Goal: Task Accomplishment & Management: Manage account settings

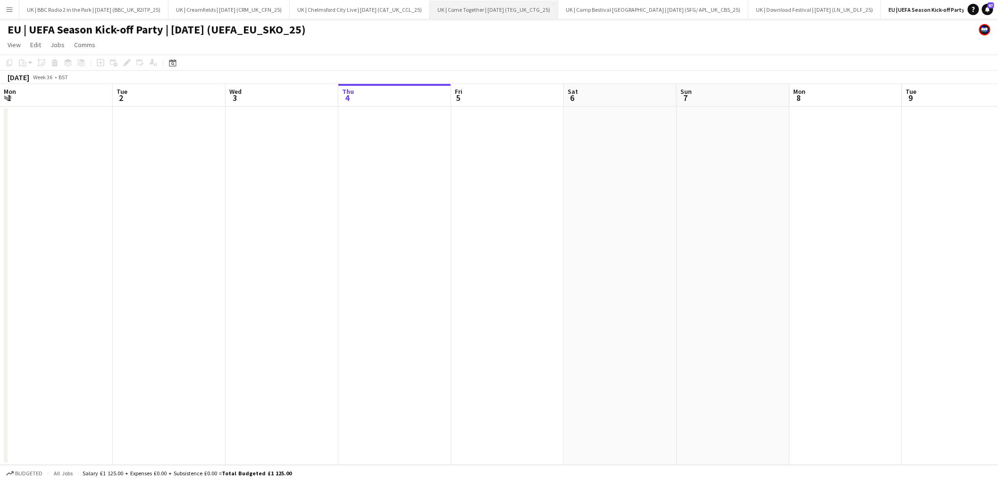
scroll to position [0, 225]
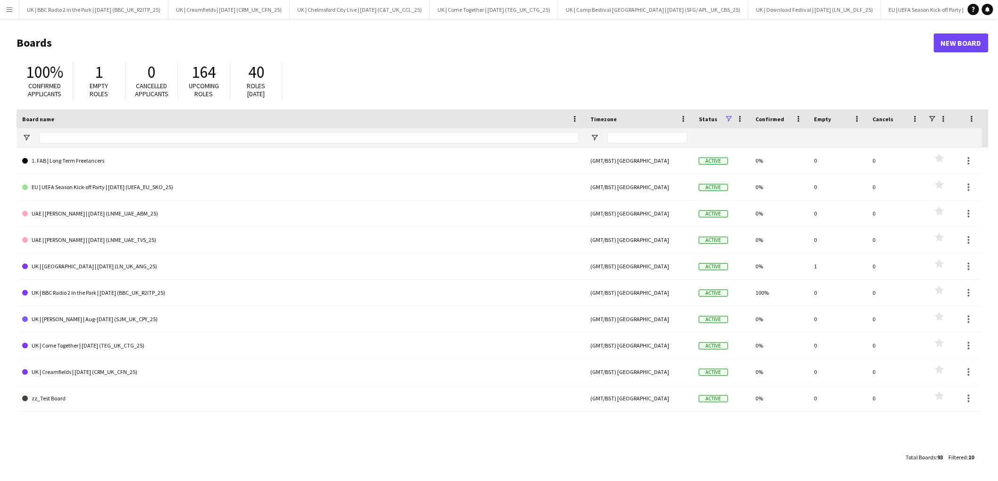
click at [10, 9] on app-icon "Menu" at bounding box center [10, 10] width 8 height 8
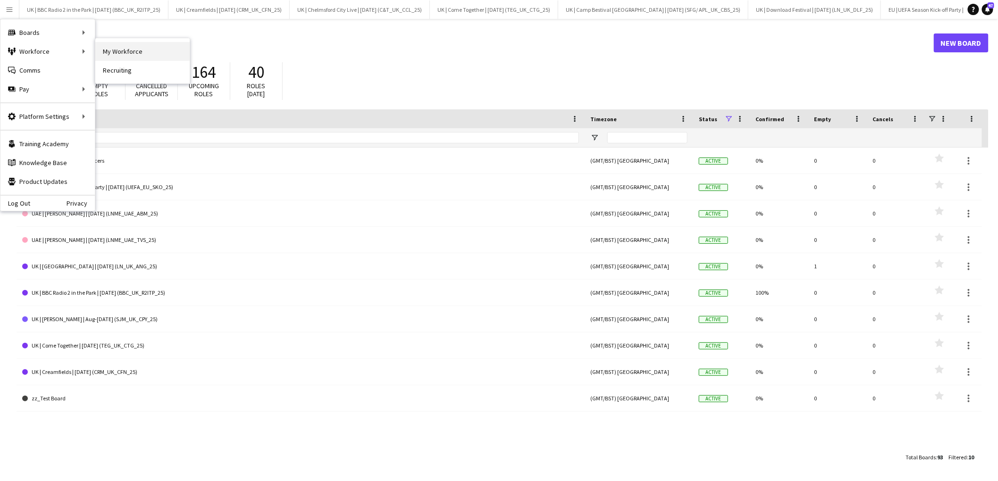
click at [136, 48] on link "My Workforce" at bounding box center [142, 51] width 94 height 19
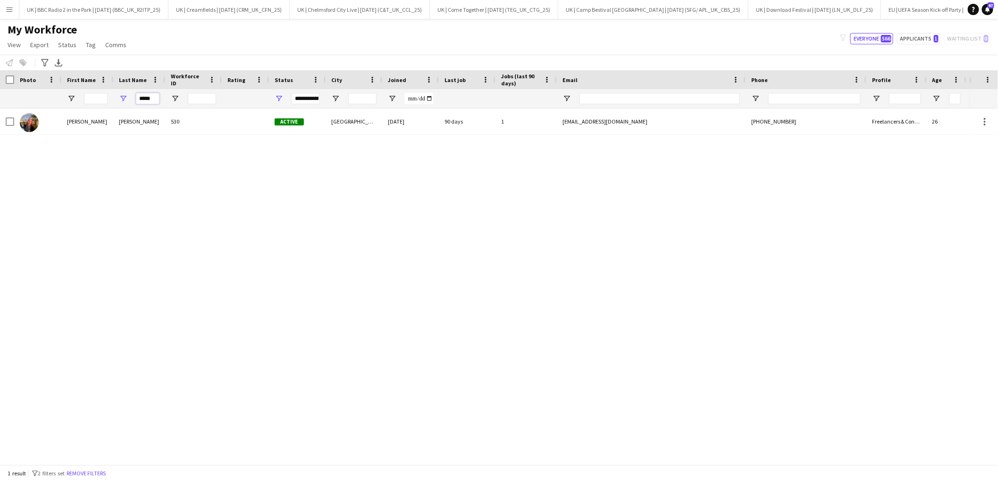
click at [154, 103] on input "*****" at bounding box center [148, 98] width 24 height 11
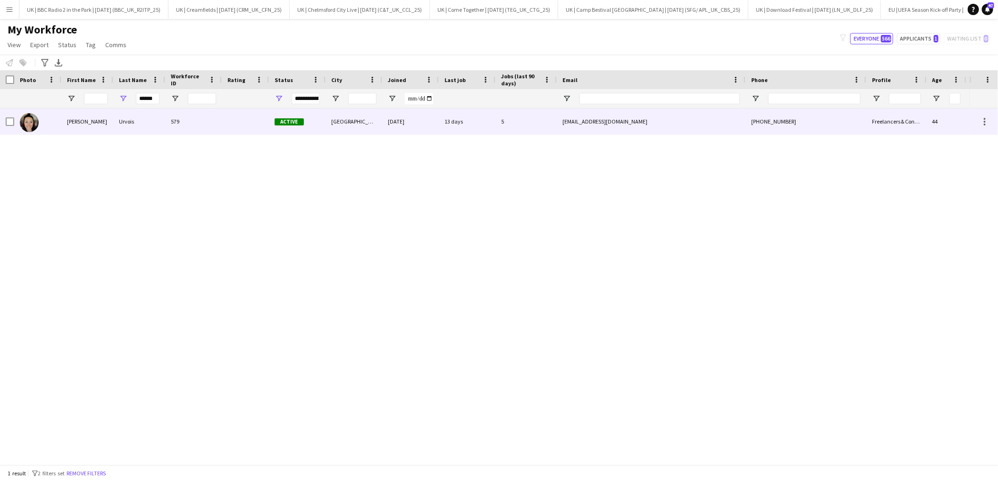
click at [123, 127] on div "Urvois" at bounding box center [139, 122] width 52 height 26
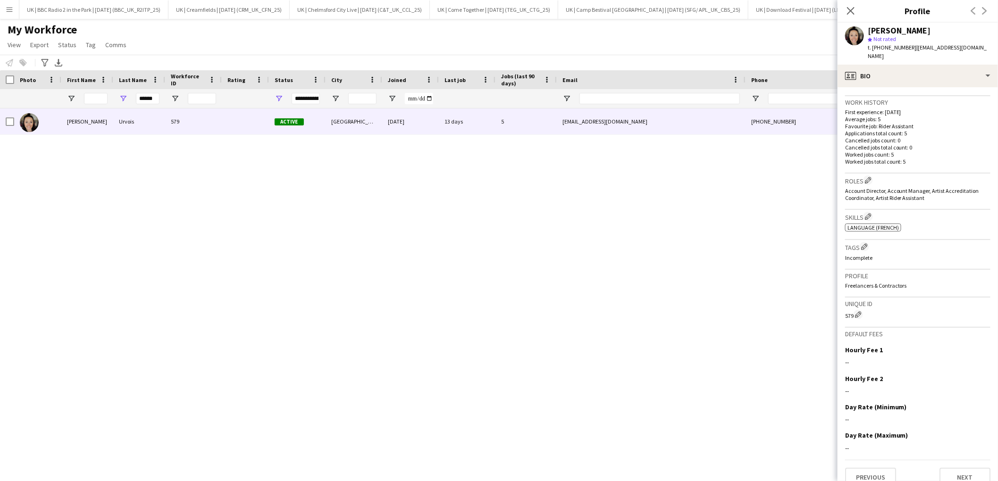
scroll to position [224, 0]
click at [972, 467] on button "Next" at bounding box center [965, 476] width 51 height 19
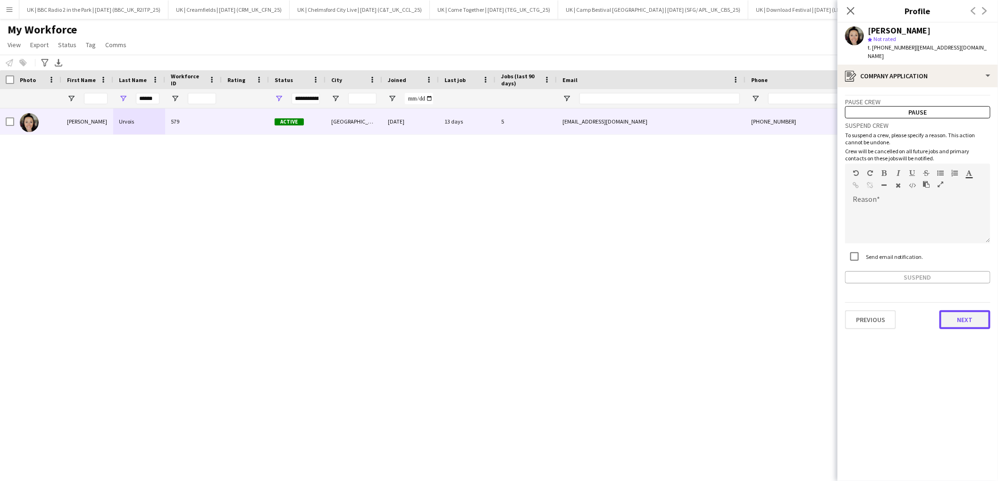
click at [960, 313] on button "Next" at bounding box center [965, 320] width 51 height 19
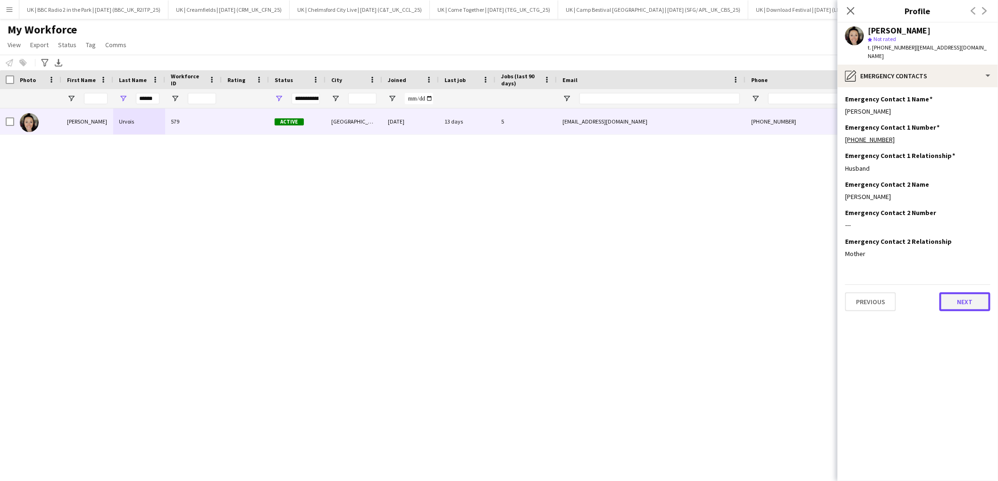
click at [971, 297] on button "Next" at bounding box center [965, 302] width 51 height 19
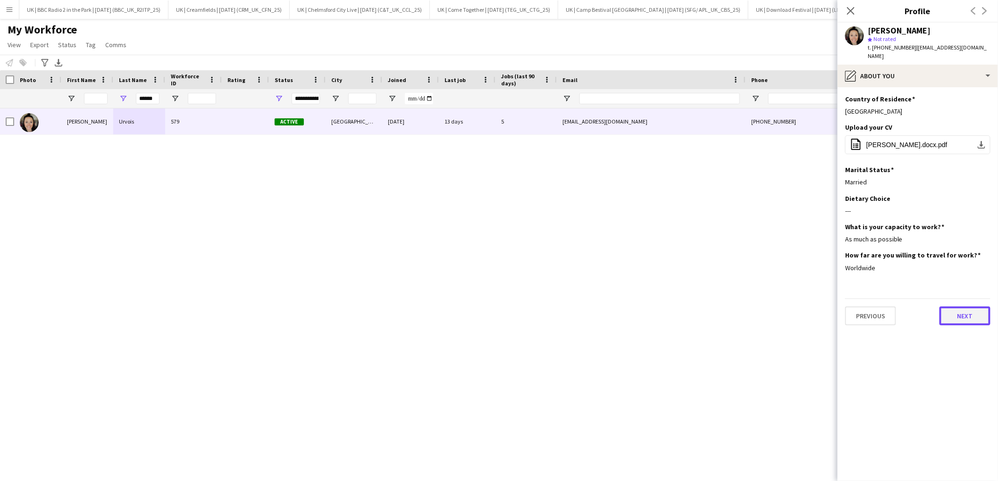
click at [973, 307] on button "Next" at bounding box center [965, 316] width 51 height 19
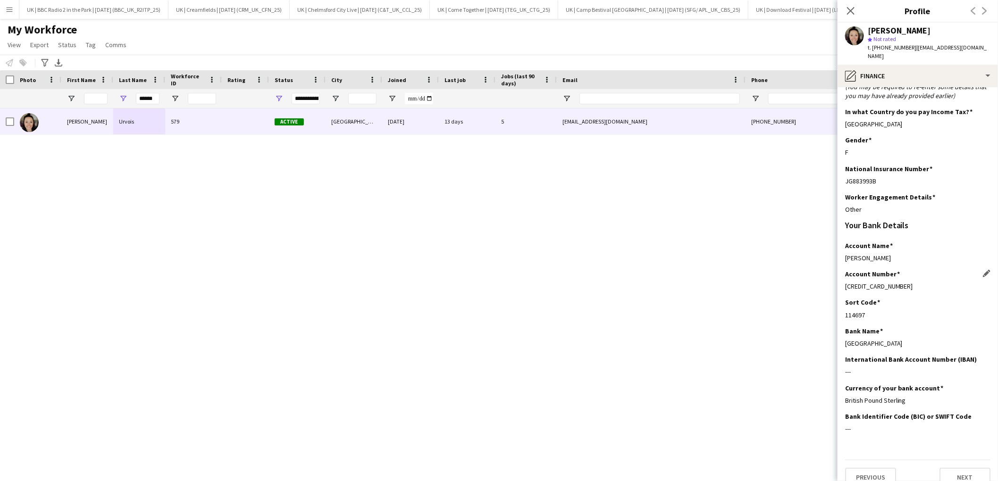
scroll to position [47, 0]
click at [963, 470] on button "Next" at bounding box center [965, 476] width 51 height 19
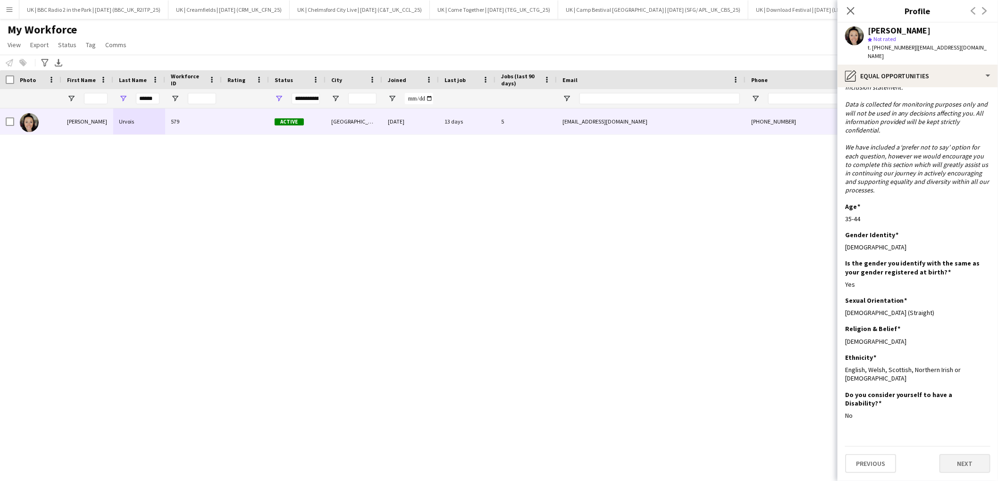
scroll to position [0, 0]
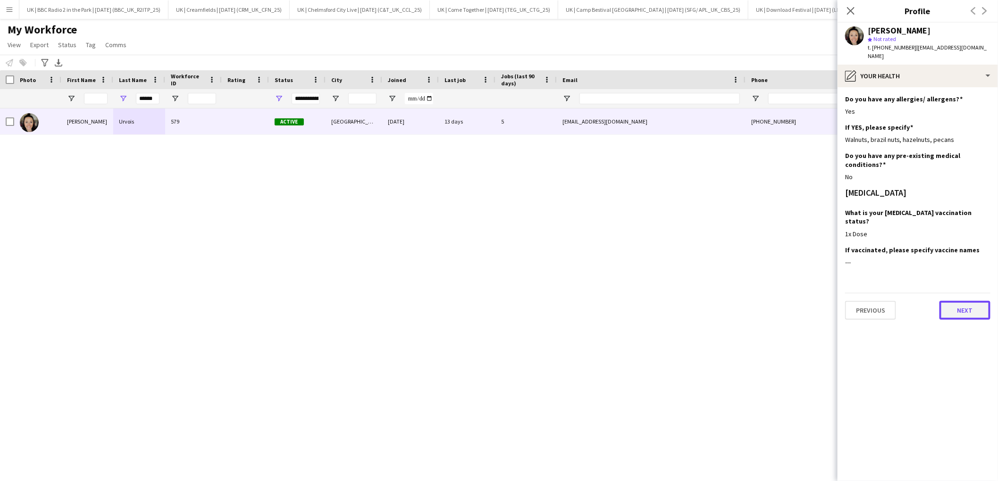
click at [968, 301] on button "Next" at bounding box center [965, 310] width 51 height 19
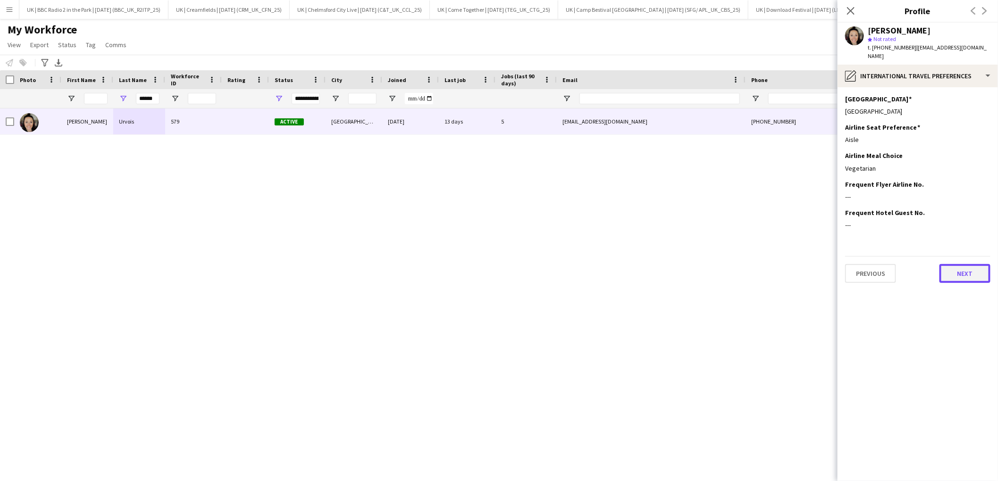
click at [972, 265] on button "Next" at bounding box center [965, 273] width 51 height 19
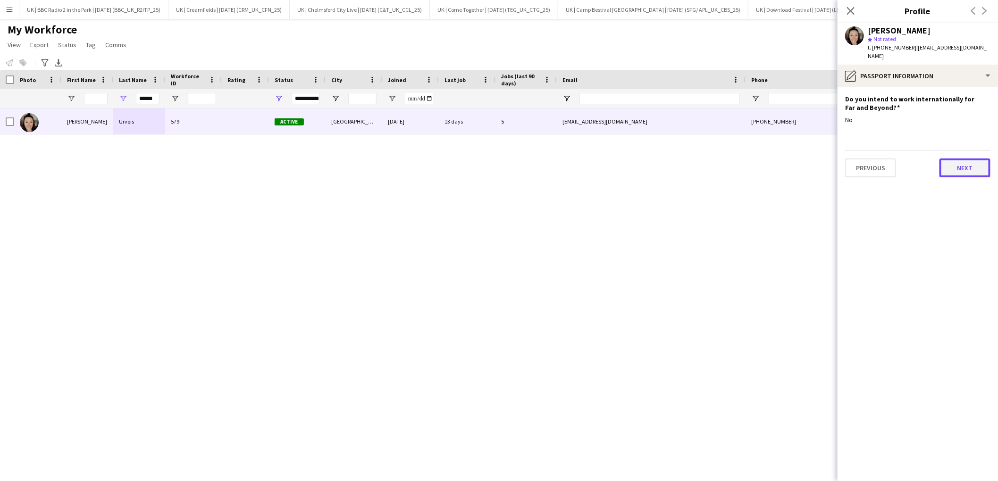
click at [962, 163] on button "Next" at bounding box center [965, 168] width 51 height 19
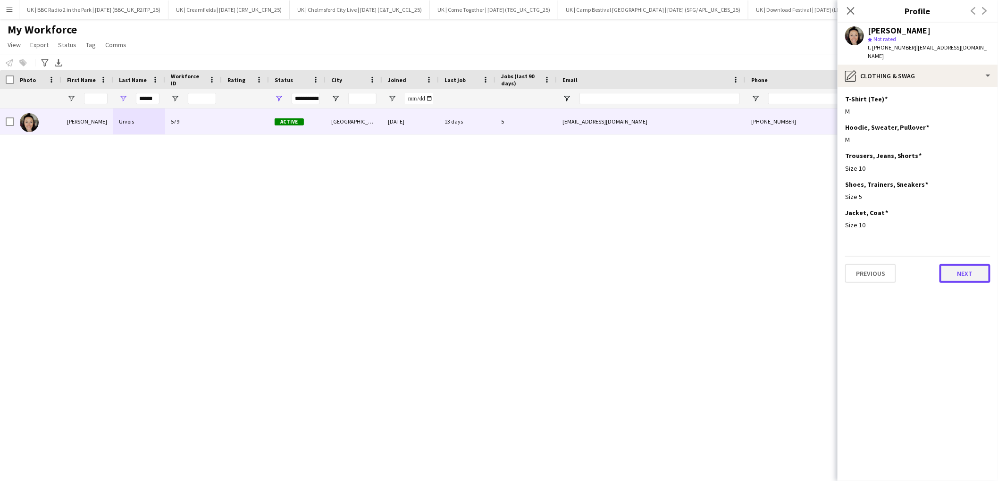
click at [965, 264] on button "Next" at bounding box center [965, 273] width 51 height 19
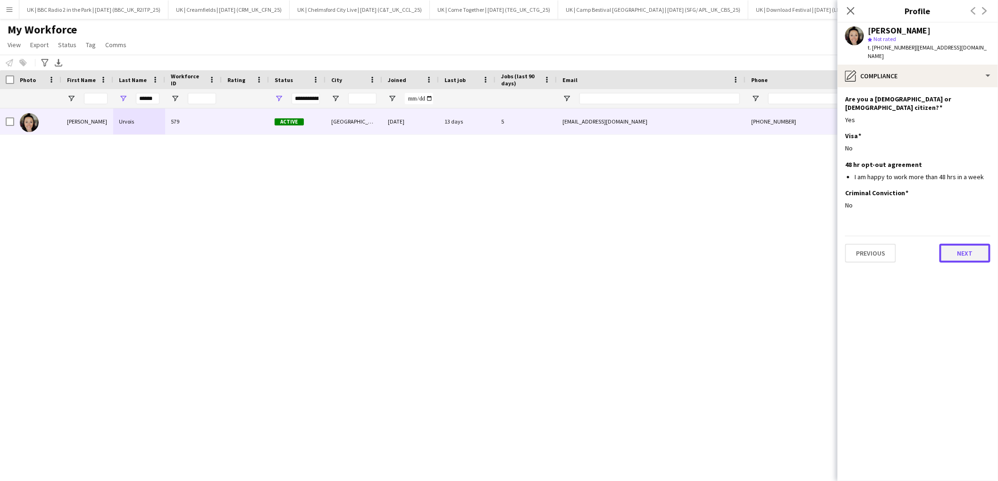
click at [961, 244] on button "Next" at bounding box center [965, 253] width 51 height 19
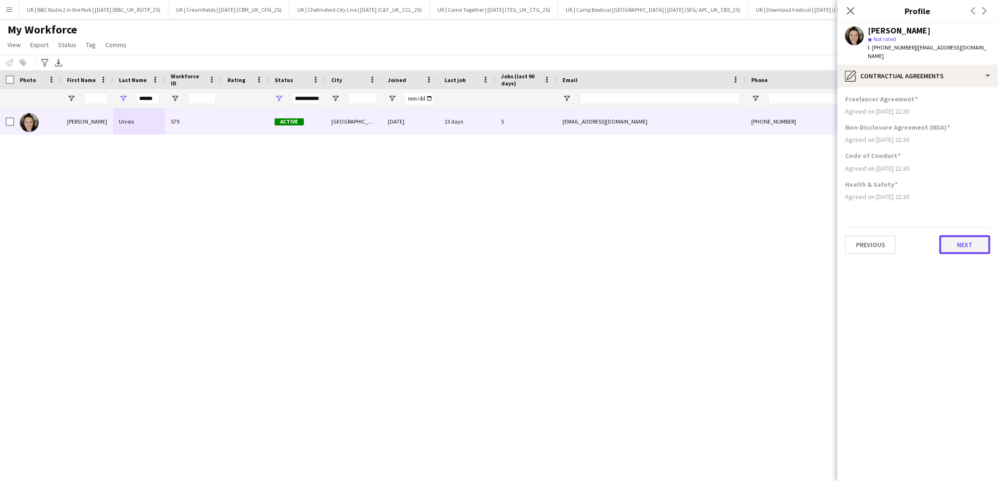
click at [961, 240] on button "Next" at bounding box center [965, 245] width 51 height 19
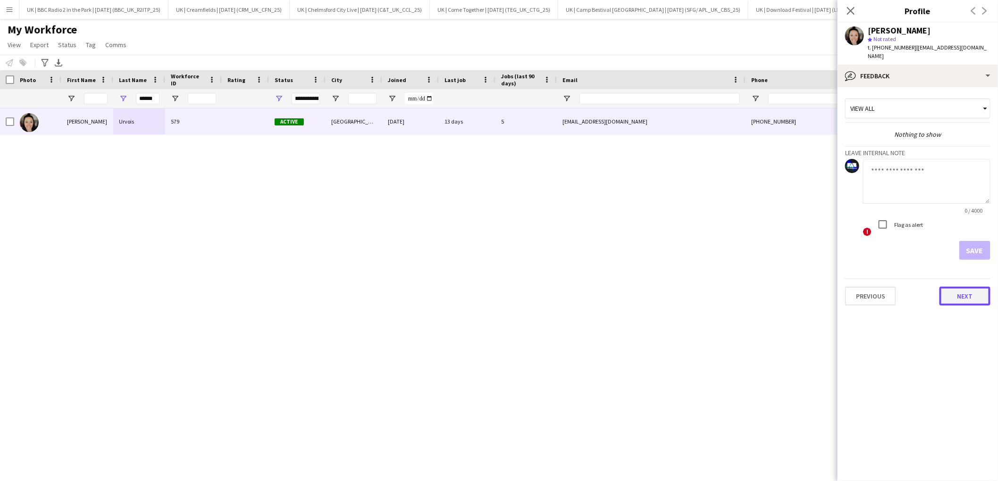
click at [956, 287] on button "Next" at bounding box center [965, 296] width 51 height 19
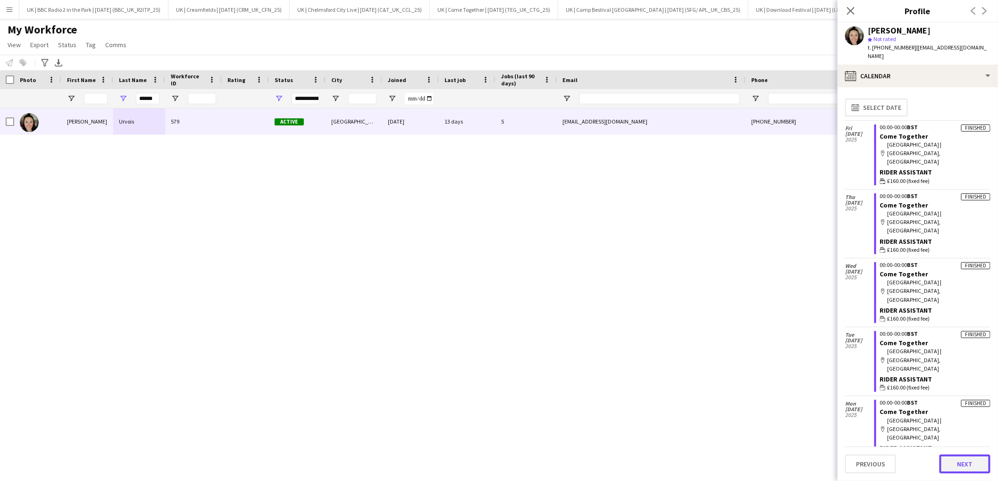
click at [957, 469] on button "Next" at bounding box center [965, 464] width 51 height 19
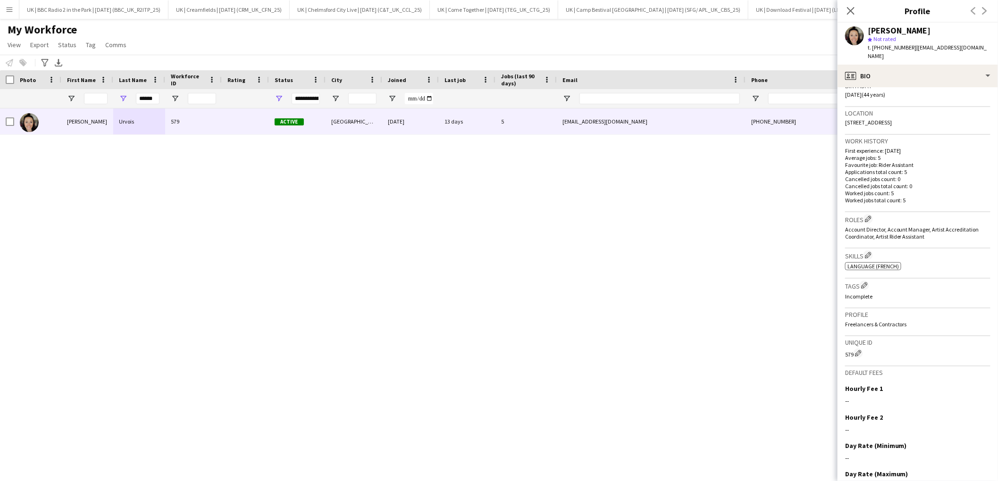
scroll to position [224, 0]
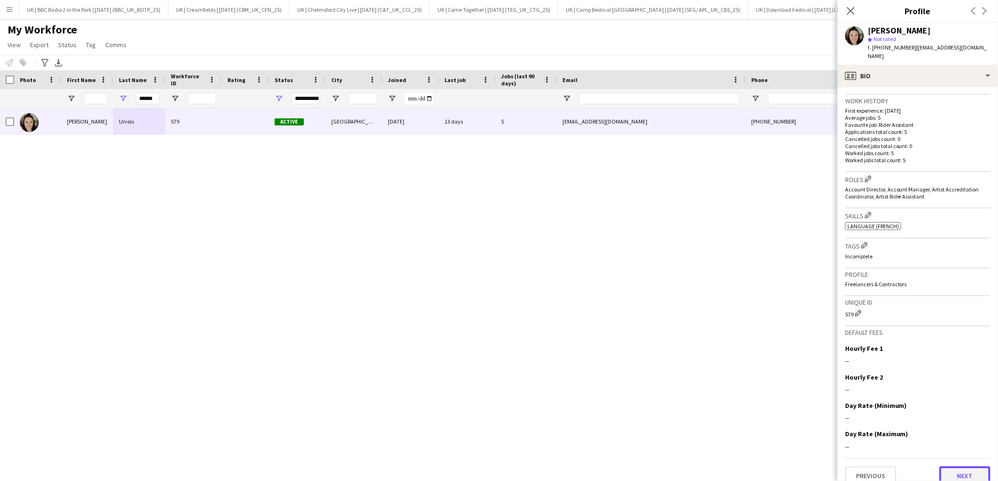
click at [955, 468] on button "Next" at bounding box center [965, 476] width 51 height 19
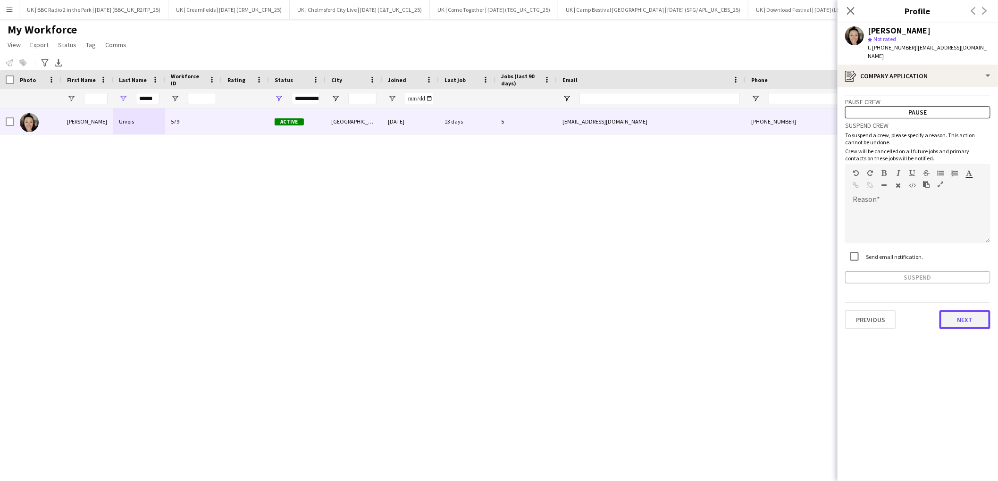
click at [954, 314] on button "Next" at bounding box center [965, 320] width 51 height 19
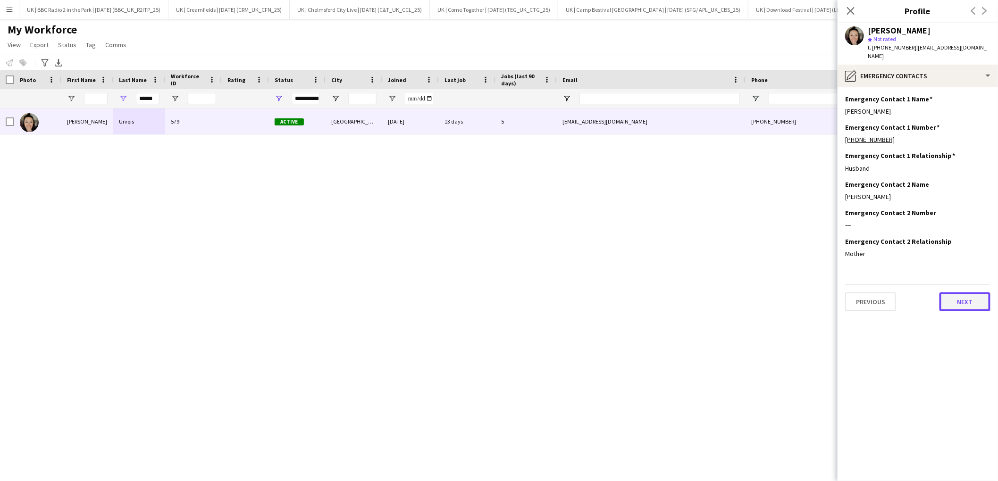
click at [957, 294] on button "Next" at bounding box center [965, 302] width 51 height 19
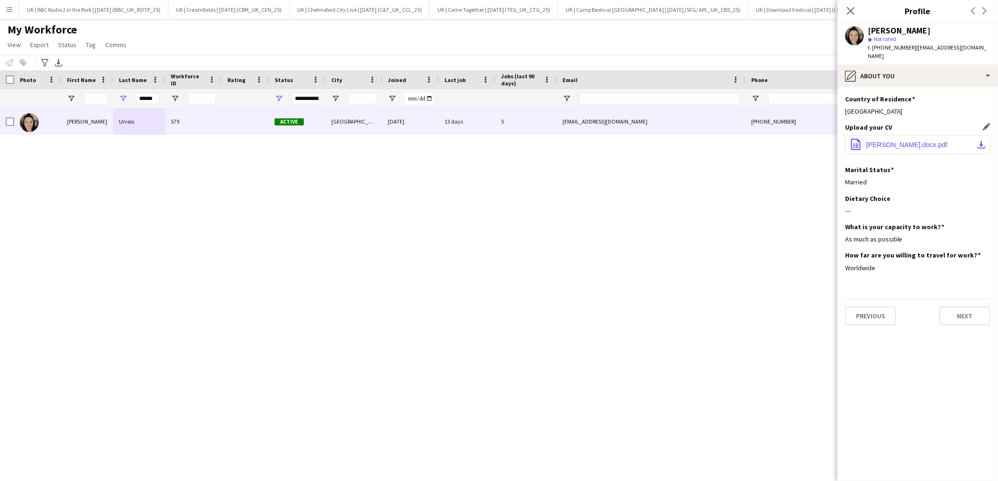
click at [901, 141] on span "[PERSON_NAME].docx.pdf" at bounding box center [907, 145] width 81 height 8
click at [151, 101] on input "******" at bounding box center [148, 98] width 24 height 11
type input "*"
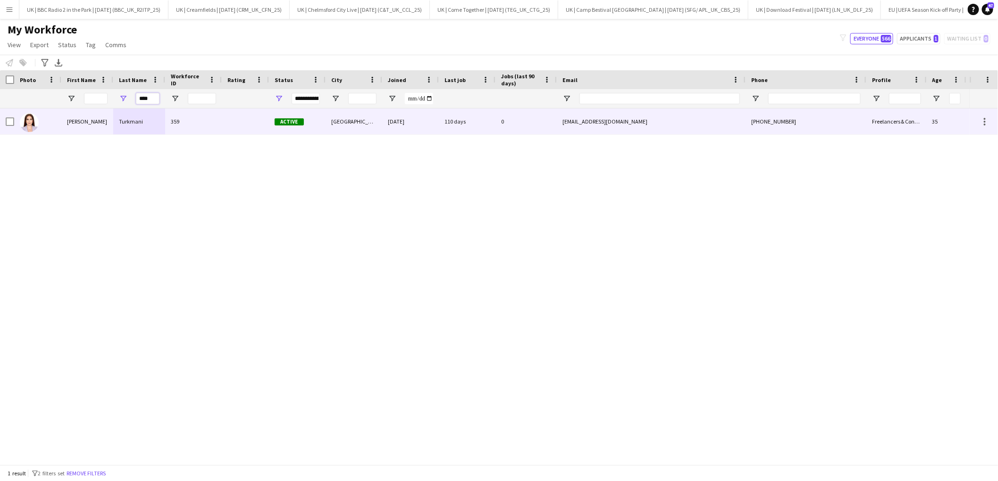
type input "****"
click at [128, 134] on div "Turkmani" at bounding box center [139, 122] width 52 height 26
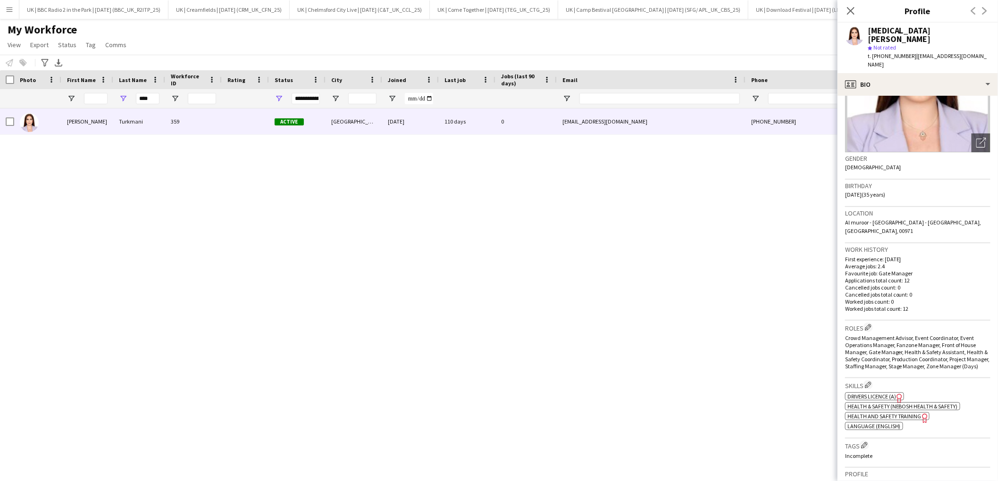
scroll to position [0, 0]
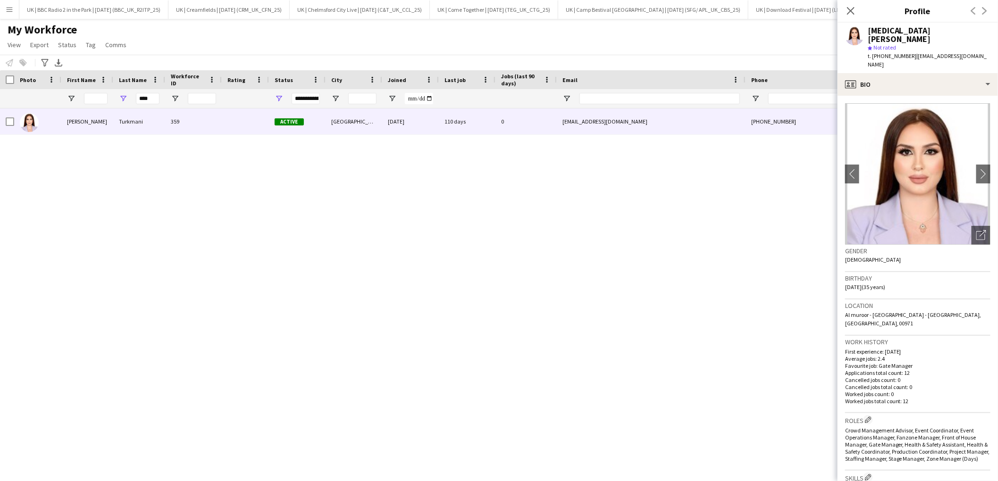
click at [985, 12] on div "Previous Next" at bounding box center [979, 11] width 38 height 22
click at [985, 169] on app-icon "chevron-right" at bounding box center [984, 174] width 15 height 10
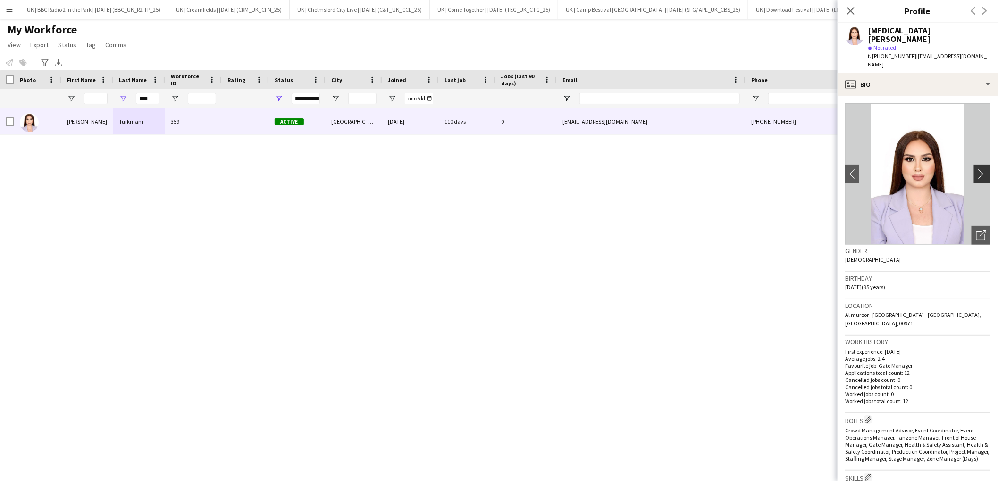
click at [985, 169] on app-icon "chevron-right" at bounding box center [984, 174] width 15 height 10
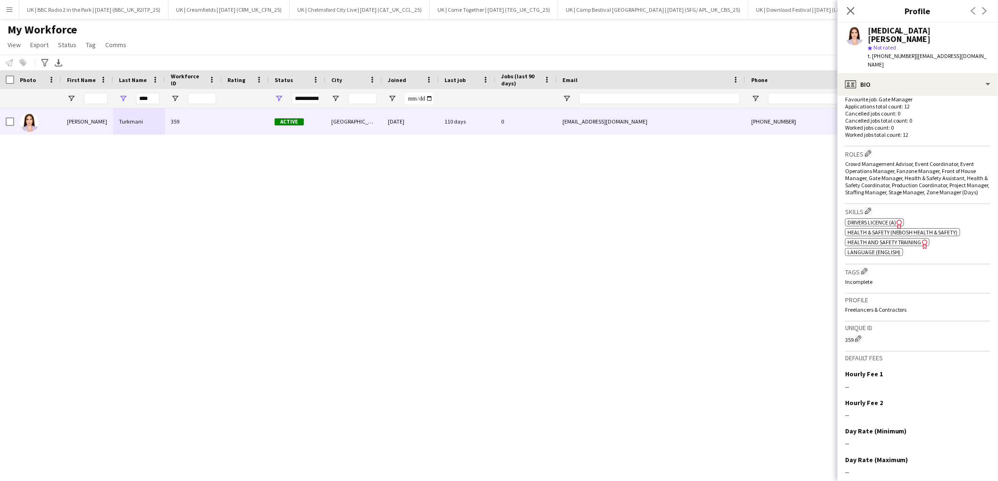
scroll to position [286, 0]
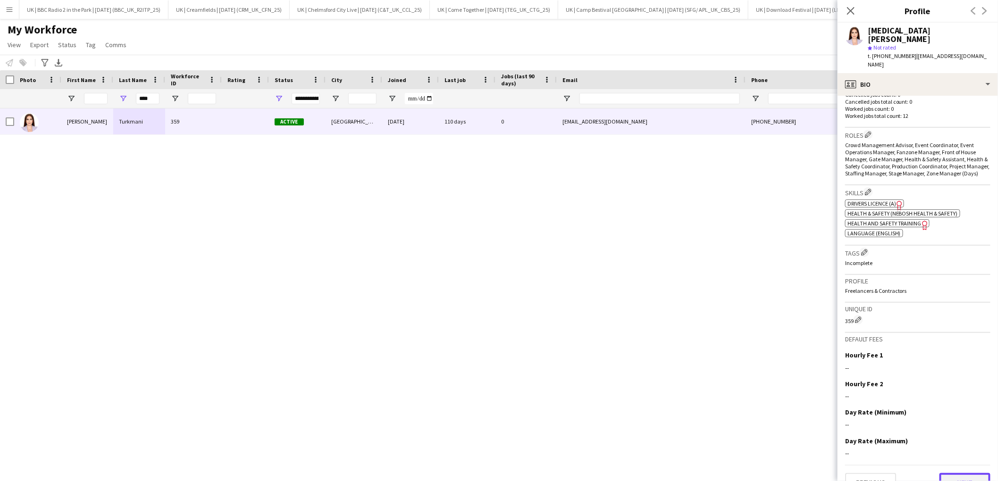
click at [959, 473] on button "Next" at bounding box center [965, 482] width 51 height 19
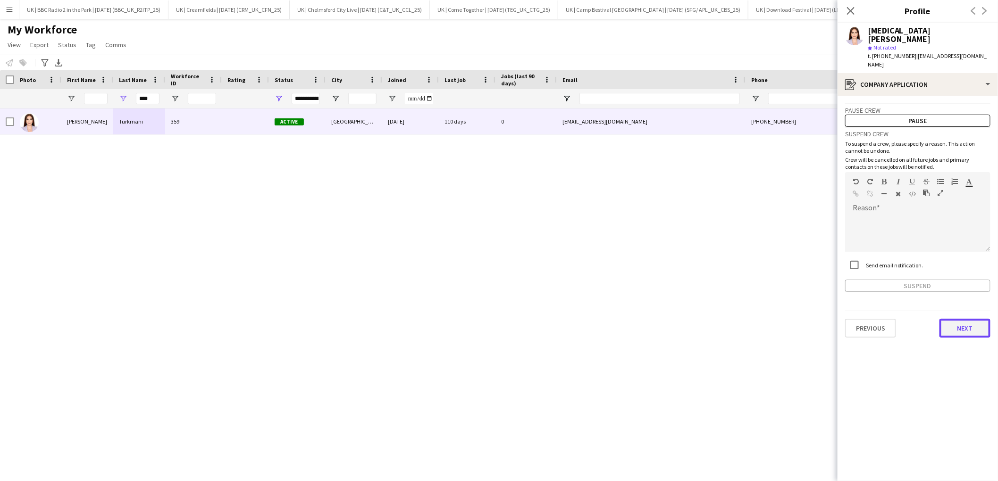
click at [964, 319] on button "Next" at bounding box center [965, 328] width 51 height 19
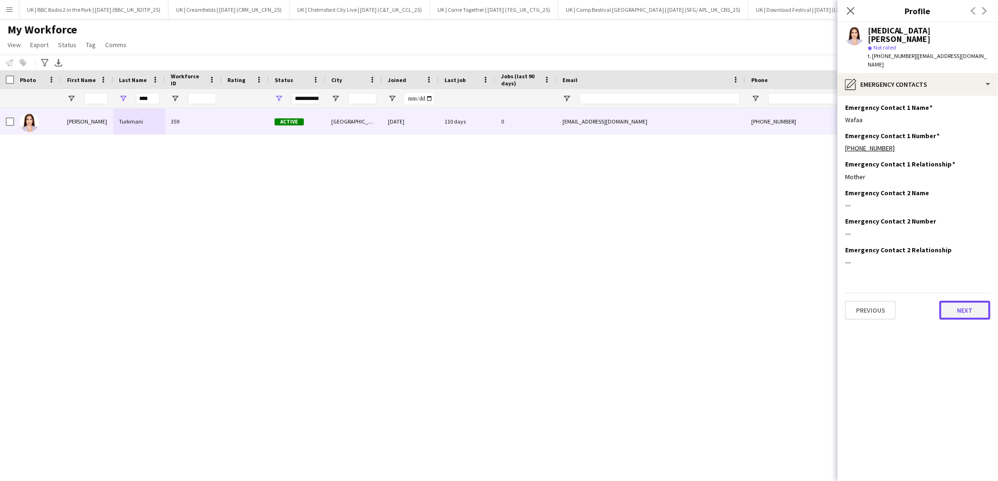
click at [965, 301] on button "Next" at bounding box center [965, 310] width 51 height 19
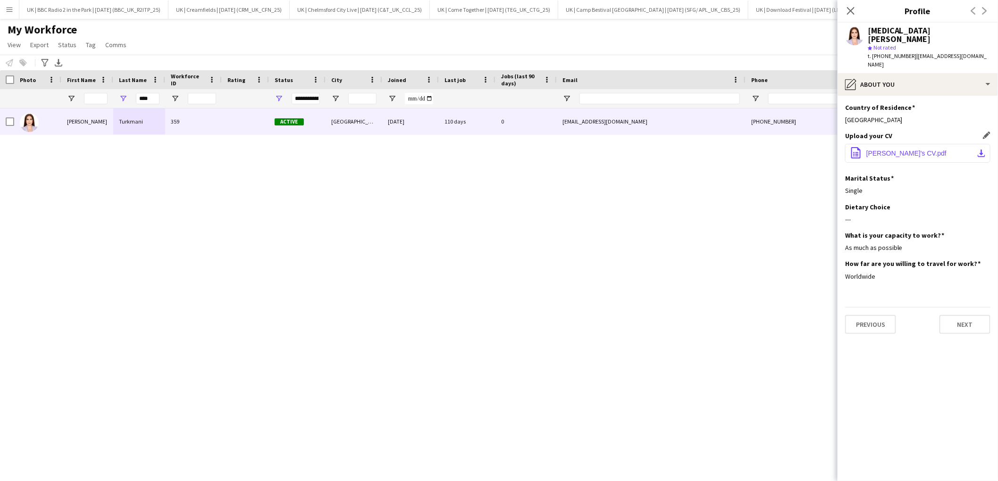
click at [907, 150] on span "[PERSON_NAME]'s CV.pdf" at bounding box center [907, 154] width 80 height 8
